Goal: Task Accomplishment & Management: Complete application form

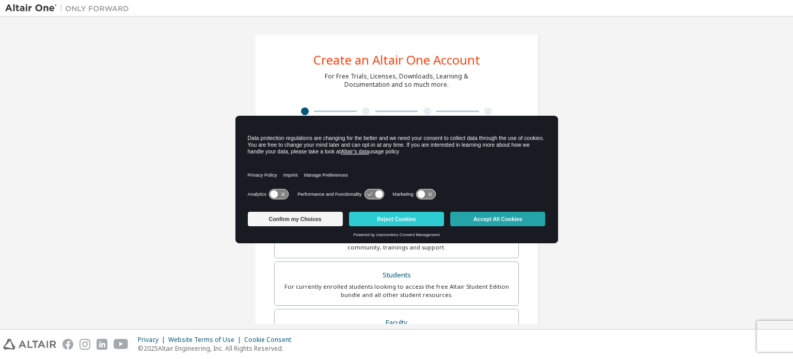
click at [486, 220] on button "Accept All Cookies" at bounding box center [497, 219] width 95 height 14
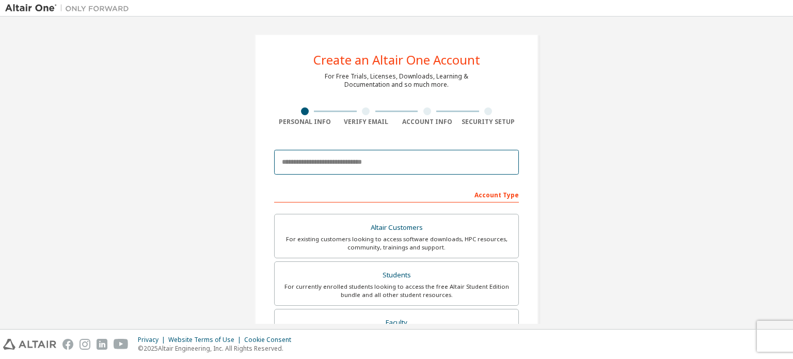
click at [376, 167] on input "email" at bounding box center [396, 162] width 245 height 25
click at [325, 163] on input "email" at bounding box center [396, 162] width 245 height 25
type input "**********"
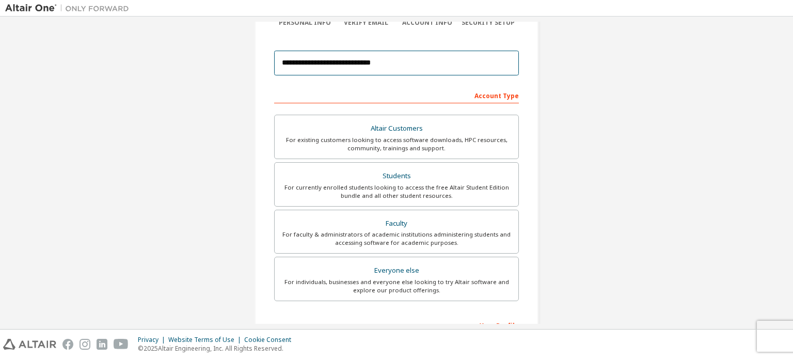
scroll to position [101, 0]
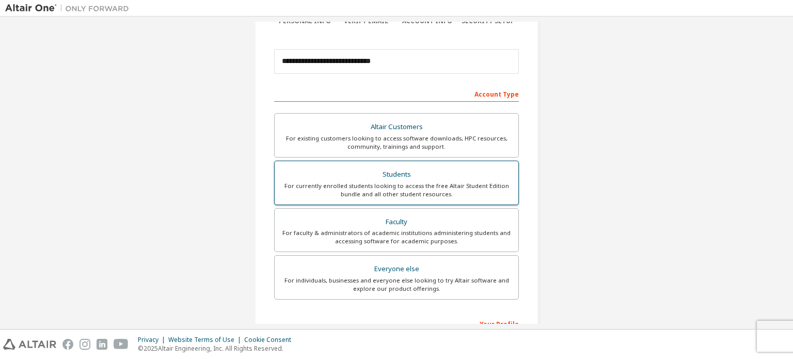
click at [394, 192] on div "For currently enrolled students looking to access the free Altair Student Editi…" at bounding box center [396, 190] width 231 height 17
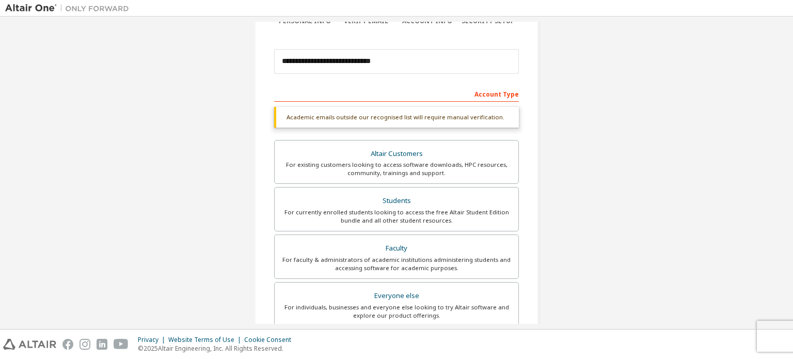
click at [494, 93] on div "Account Type" at bounding box center [396, 93] width 245 height 17
click at [415, 95] on div "Account Type" at bounding box center [396, 93] width 245 height 17
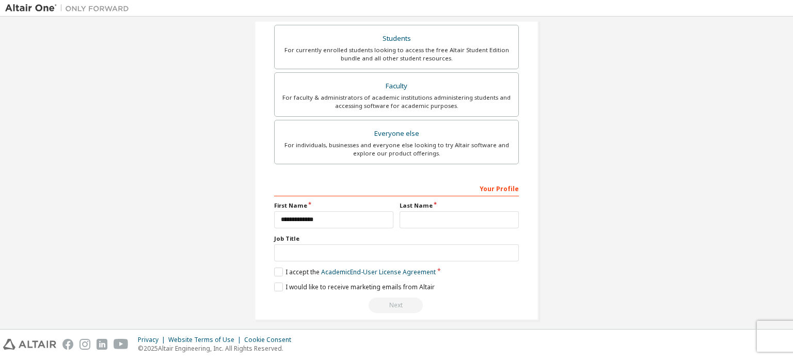
scroll to position [269, 0]
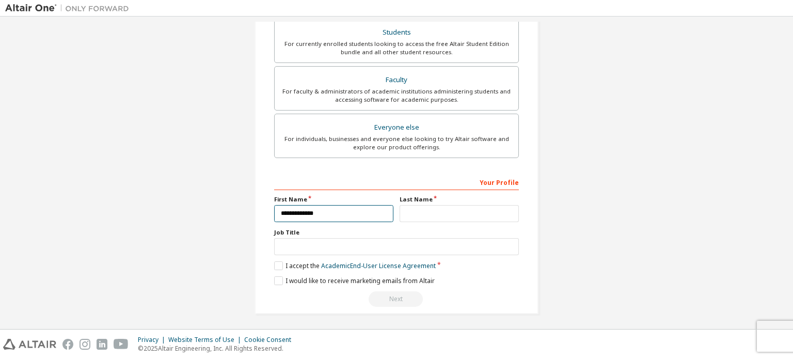
click at [283, 214] on input "**********" at bounding box center [333, 213] width 119 height 17
type input "**********"
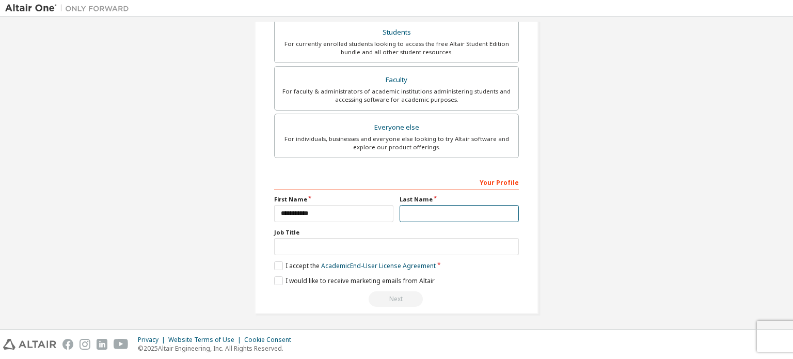
click at [431, 206] on input "text" at bounding box center [458, 213] width 119 height 17
type input "*"
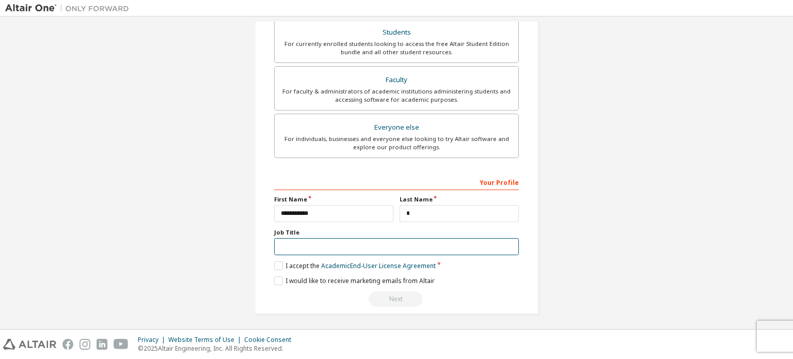
click at [314, 251] on input "text" at bounding box center [396, 246] width 245 height 17
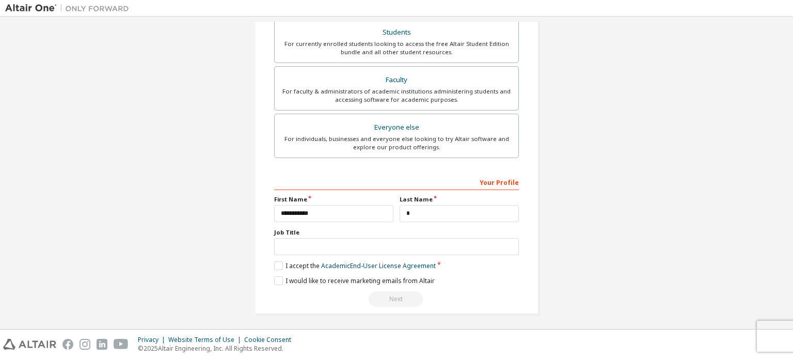
click at [274, 257] on div "**********" at bounding box center [396, 240] width 245 height 134
click at [274, 261] on label "I accept the Academic End-User License Agreement" at bounding box center [354, 265] width 161 height 9
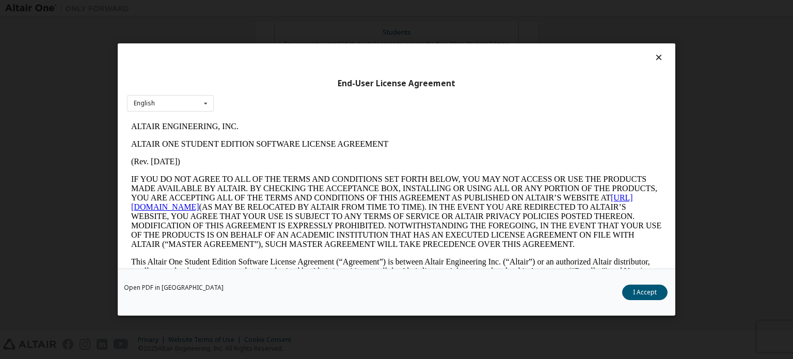
scroll to position [0, 0]
click at [639, 283] on div "Open PDF in New Tab I Accept" at bounding box center [396, 291] width 557 height 47
click at [641, 291] on button "I Accept" at bounding box center [644, 291] width 45 height 15
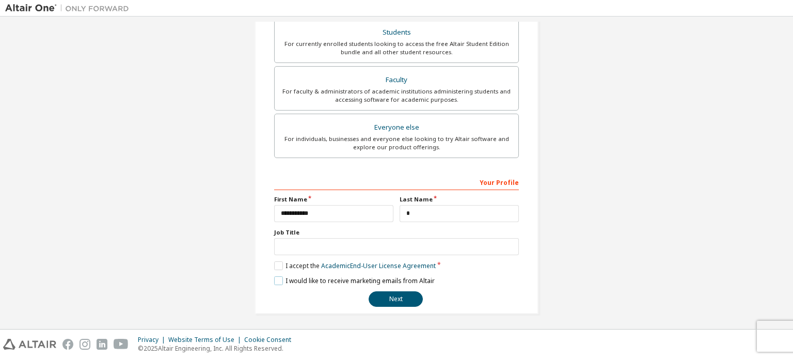
click at [278, 278] on label "I would like to receive marketing emails from Altair" at bounding box center [354, 280] width 160 height 9
click at [280, 278] on label "I would like to receive marketing emails from Altair" at bounding box center [354, 280] width 160 height 9
click at [401, 296] on button "Next" at bounding box center [395, 298] width 54 height 15
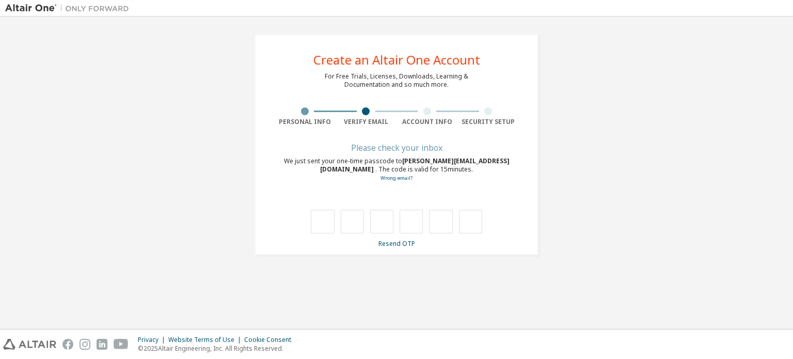
click at [302, 110] on div at bounding box center [305, 111] width 8 height 8
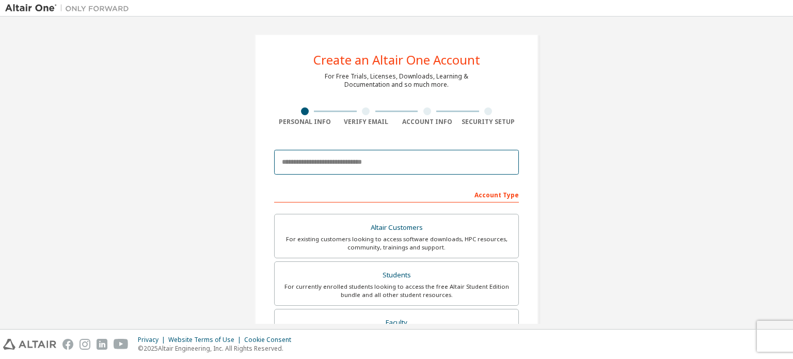
click at [451, 163] on input "email" at bounding box center [396, 162] width 245 height 25
type input "**********"
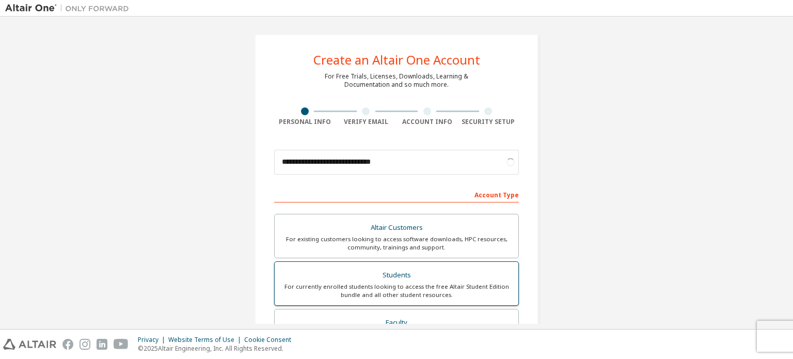
click at [402, 273] on div "Students" at bounding box center [396, 275] width 231 height 14
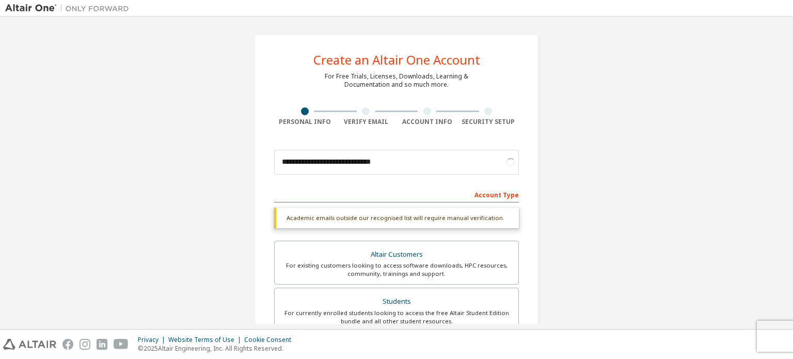
drag, startPoint x: 792, startPoint y: 142, endPoint x: 792, endPoint y: 178, distance: 36.1
click at [792, 178] on div "**********" at bounding box center [396, 173] width 793 height 312
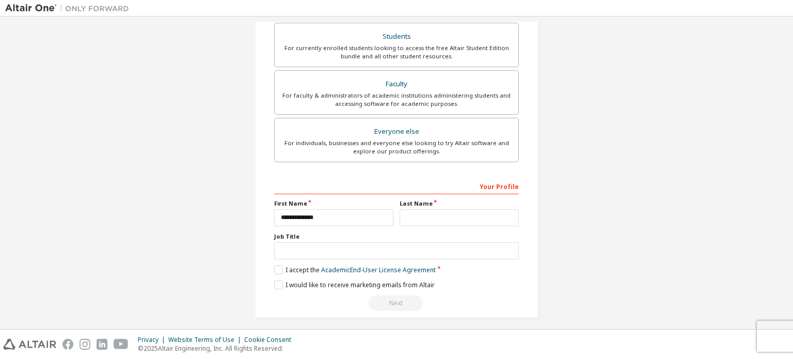
scroll to position [269, 0]
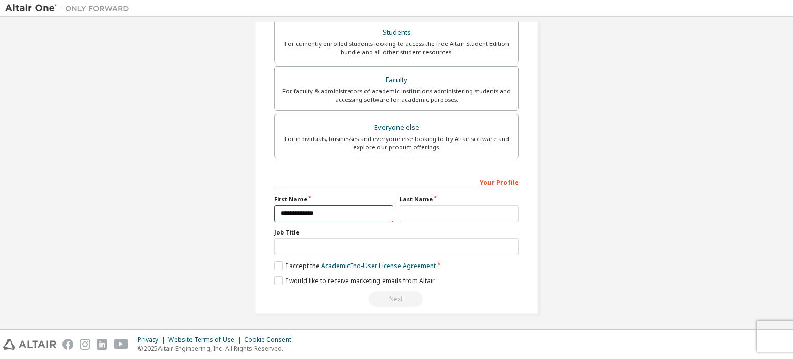
click at [284, 212] on input "**********" at bounding box center [333, 213] width 119 height 17
type input "**********"
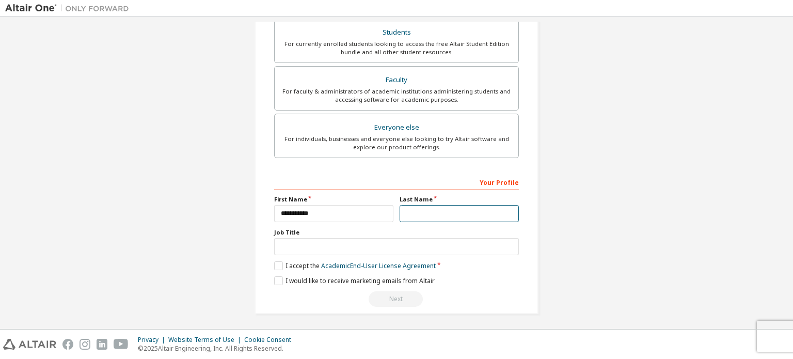
drag, startPoint x: 419, startPoint y: 220, endPoint x: 421, endPoint y: 210, distance: 10.0
click at [421, 210] on div "**********" at bounding box center [396, 240] width 245 height 134
click at [421, 210] on input "text" at bounding box center [458, 213] width 119 height 17
type input "*"
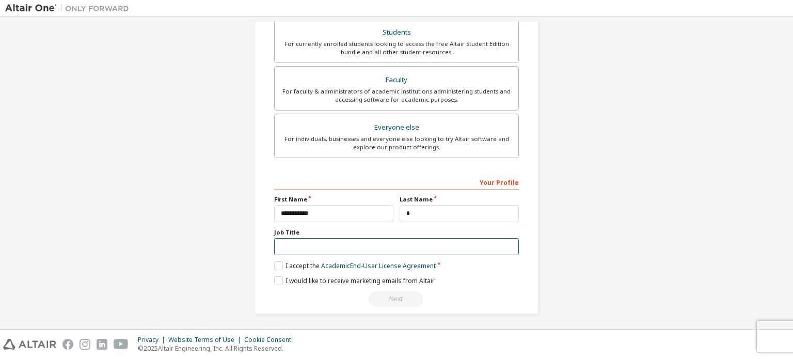
click at [360, 245] on input "text" at bounding box center [396, 246] width 245 height 17
type input "*"
type input "*******"
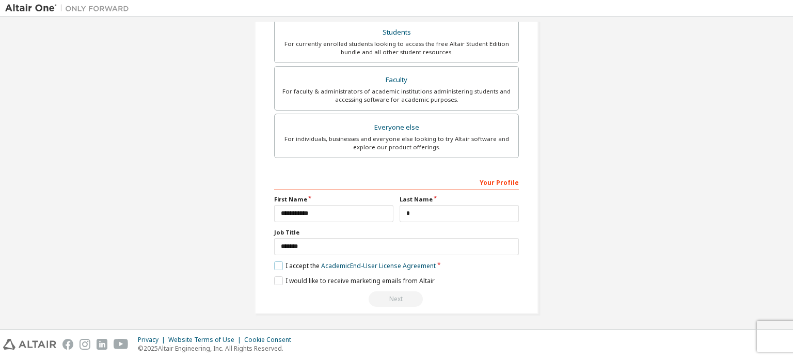
click at [274, 264] on label "I accept the Academic End-User License Agreement" at bounding box center [354, 265] width 161 height 9
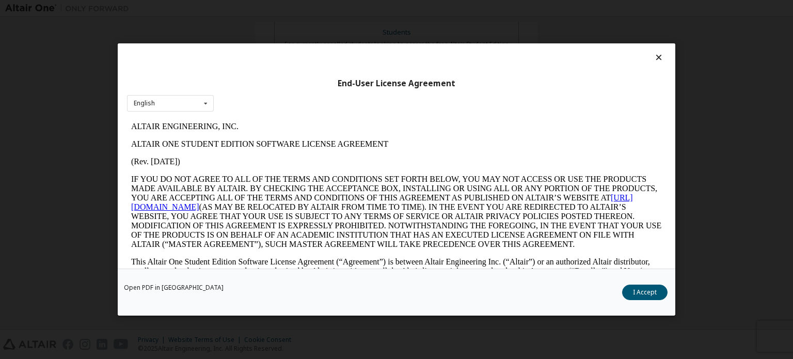
scroll to position [0, 0]
click at [629, 285] on button "I Accept" at bounding box center [644, 291] width 45 height 15
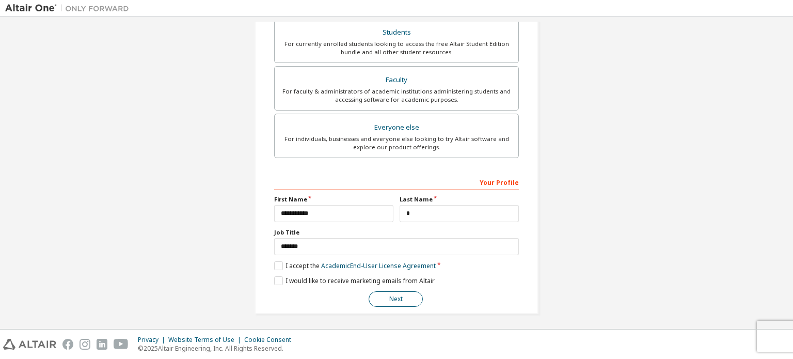
click at [403, 296] on button "Next" at bounding box center [395, 298] width 54 height 15
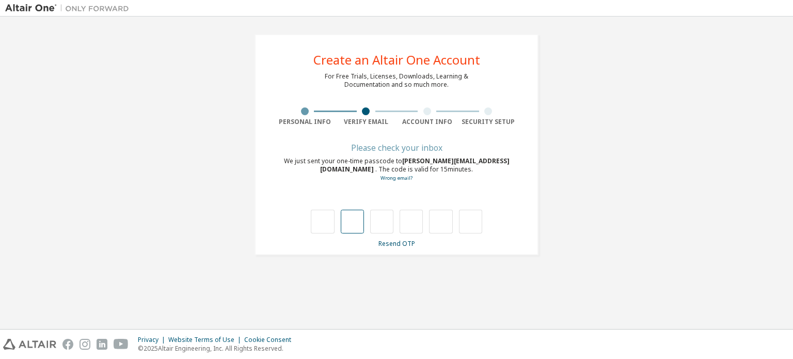
type input "*"
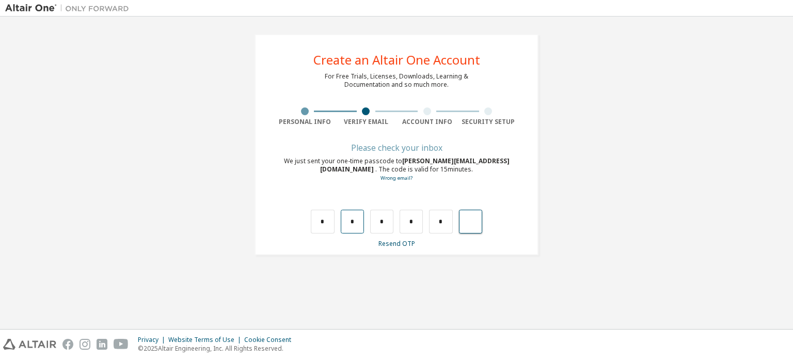
type input "*"
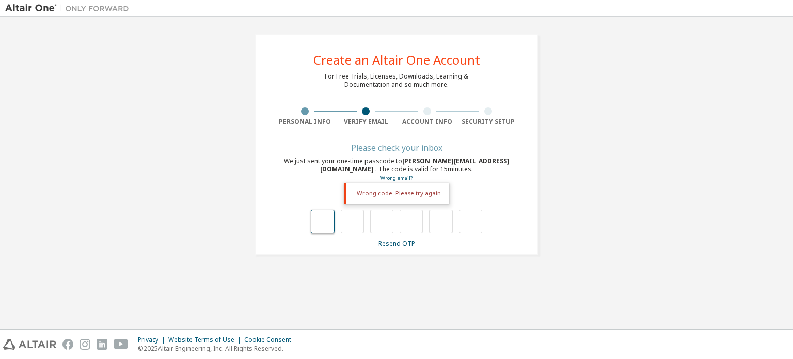
click at [327, 230] on input "text" at bounding box center [322, 221] width 23 height 24
type input "*"
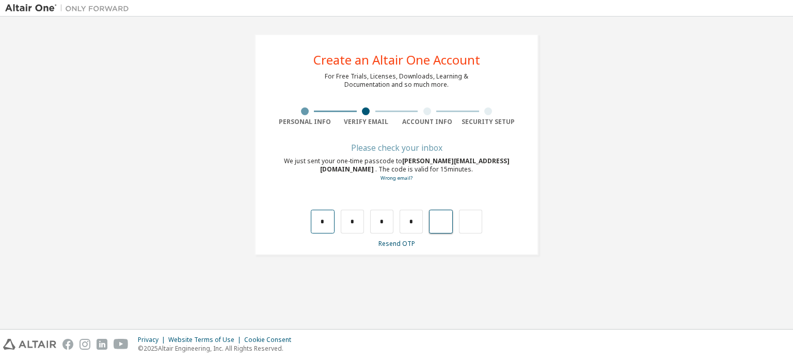
type input "*"
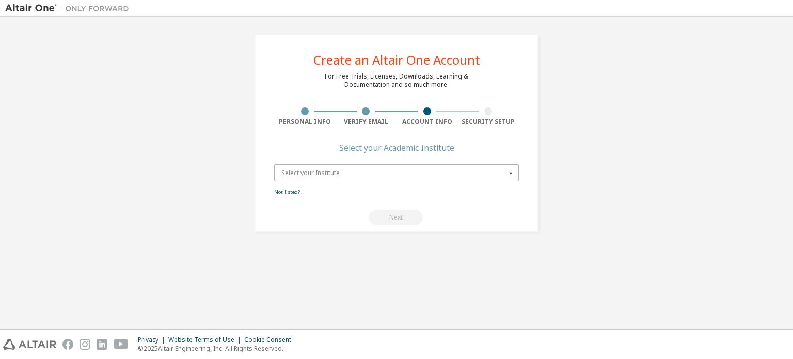
click at [452, 175] on input "text" at bounding box center [397, 173] width 244 height 16
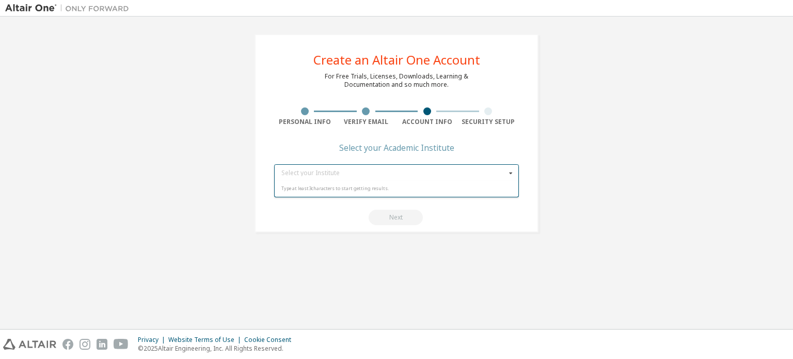
click at [508, 171] on icon at bounding box center [510, 173] width 13 height 16
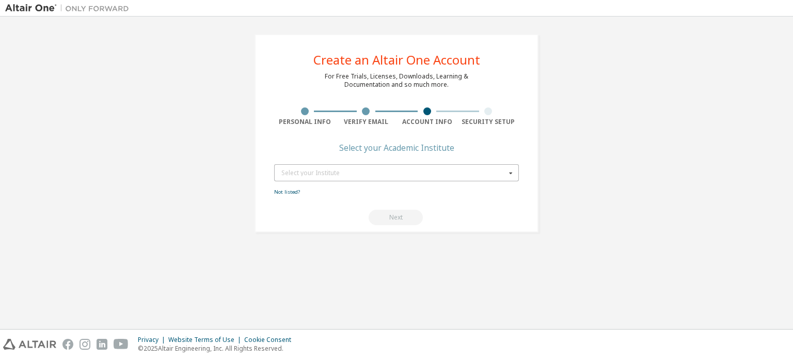
click at [502, 170] on div "Select your Institute" at bounding box center [393, 173] width 224 height 6
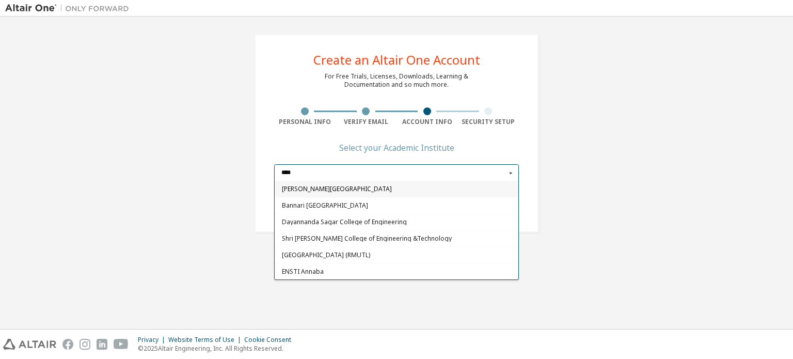
type input "****"
click at [327, 190] on span "[PERSON_NAME][GEOGRAPHIC_DATA]" at bounding box center [397, 189] width 230 height 6
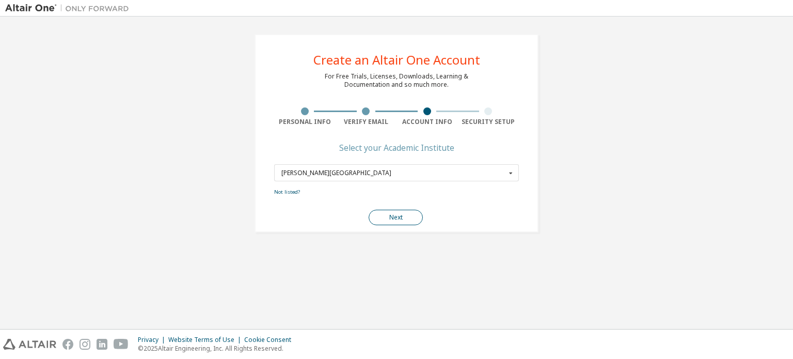
click at [394, 213] on button "Next" at bounding box center [395, 216] width 54 height 15
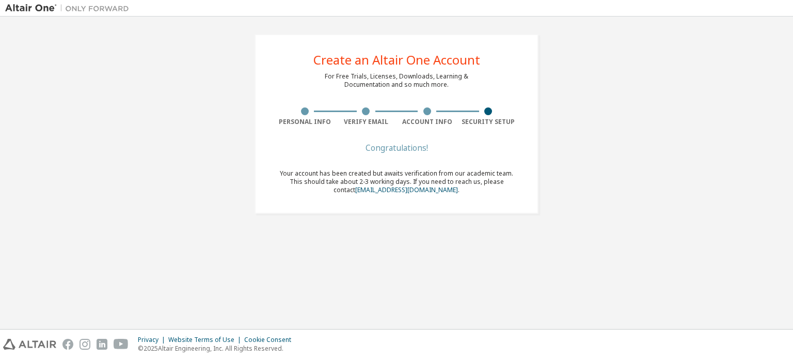
click at [424, 110] on div at bounding box center [427, 111] width 8 height 8
click at [426, 111] on div at bounding box center [427, 111] width 8 height 8
drag, startPoint x: 425, startPoint y: 144, endPoint x: 355, endPoint y: 149, distance: 69.8
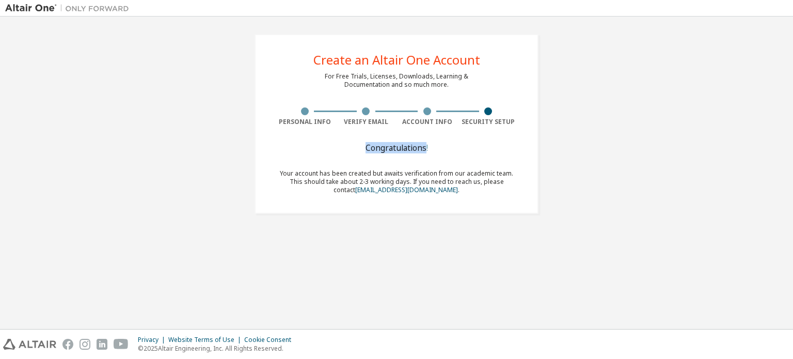
click at [355, 149] on div "Congratulations!" at bounding box center [396, 147] width 245 height 6
click at [471, 201] on div "Congratulations! Your account has been created but awaits verification from our…" at bounding box center [396, 175] width 245 height 62
click at [503, 125] on div "Security Setup" at bounding box center [488, 122] width 61 height 8
